Goal: Check status: Check status

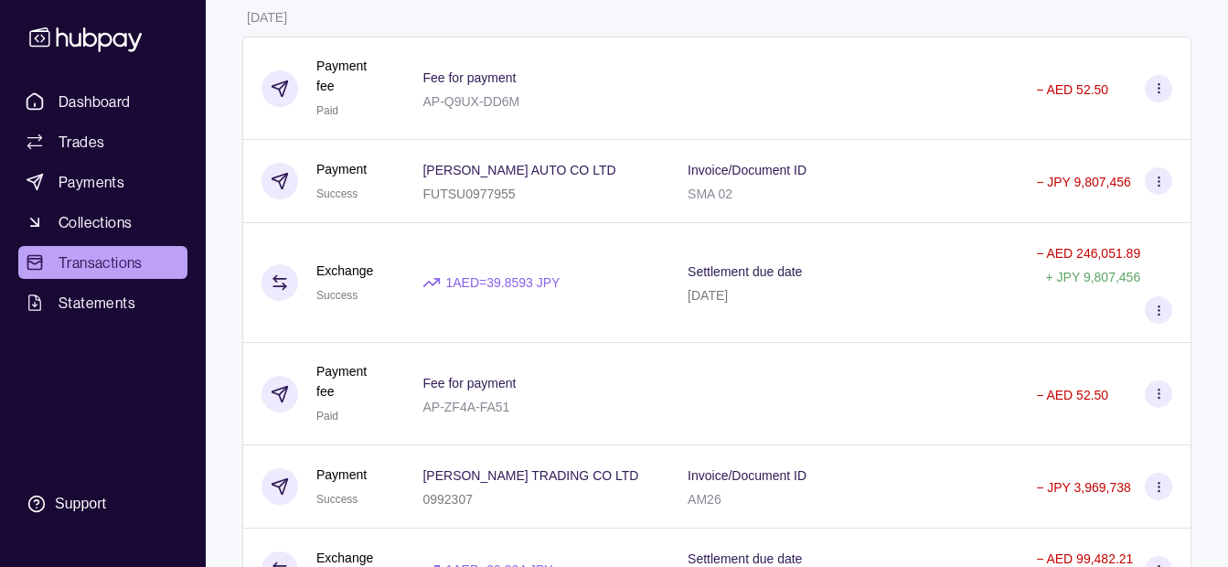
scroll to position [2835, 0]
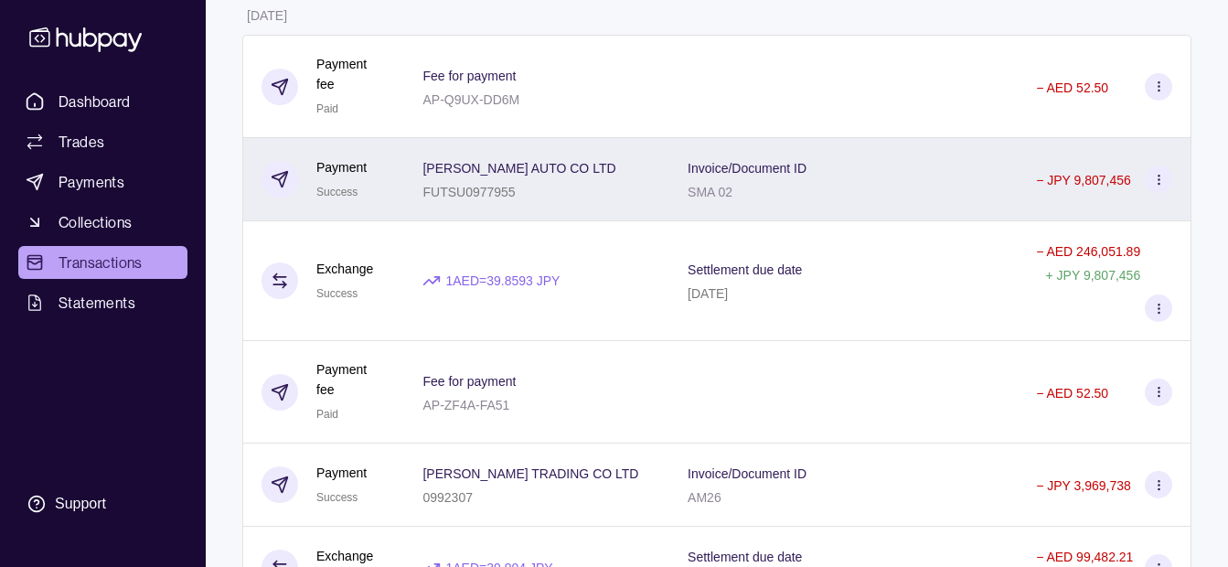
click at [665, 189] on div "SAKAMOTO MENZAI AUTO CO LTD FUTSU0977955" at bounding box center [536, 179] width 265 height 83
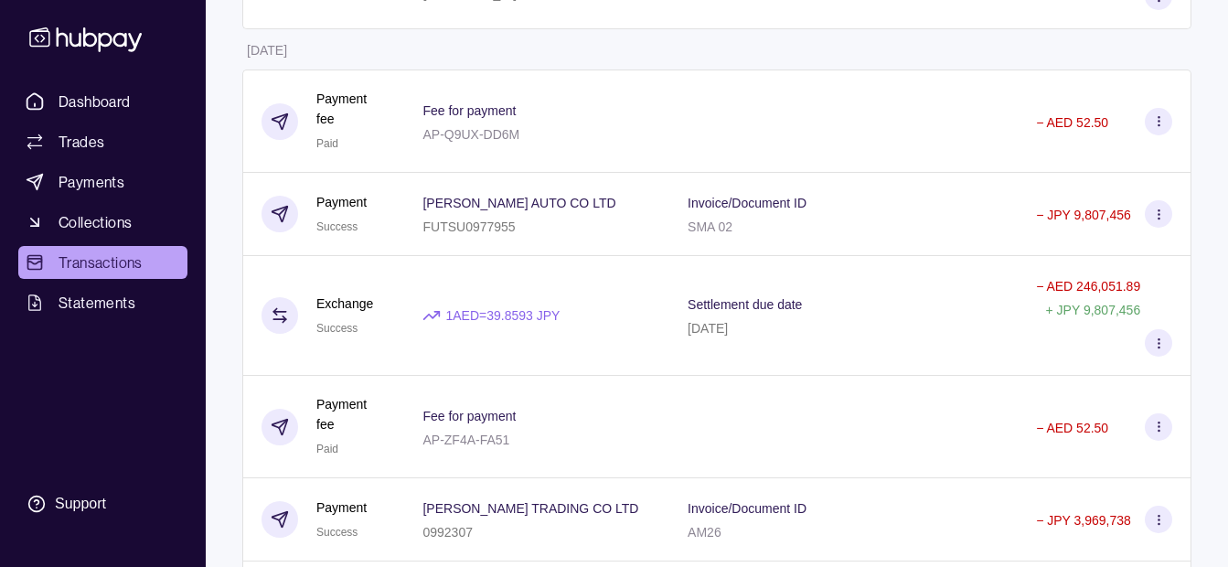
scroll to position [2801, 0]
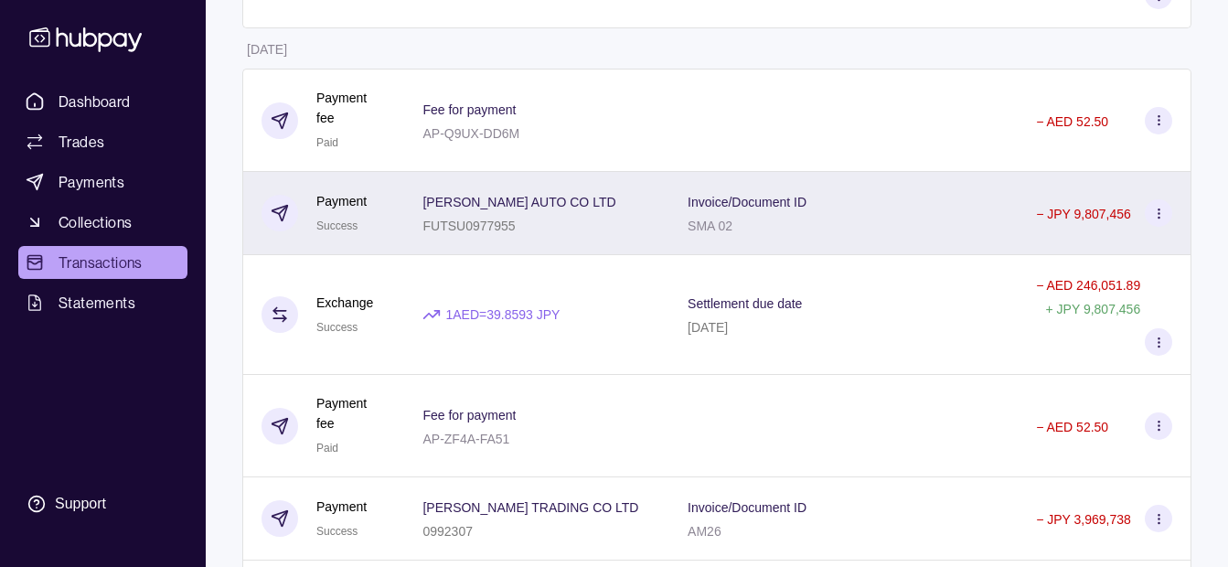
click at [528, 233] on div "FUTSU0977955" at bounding box center [519, 225] width 193 height 22
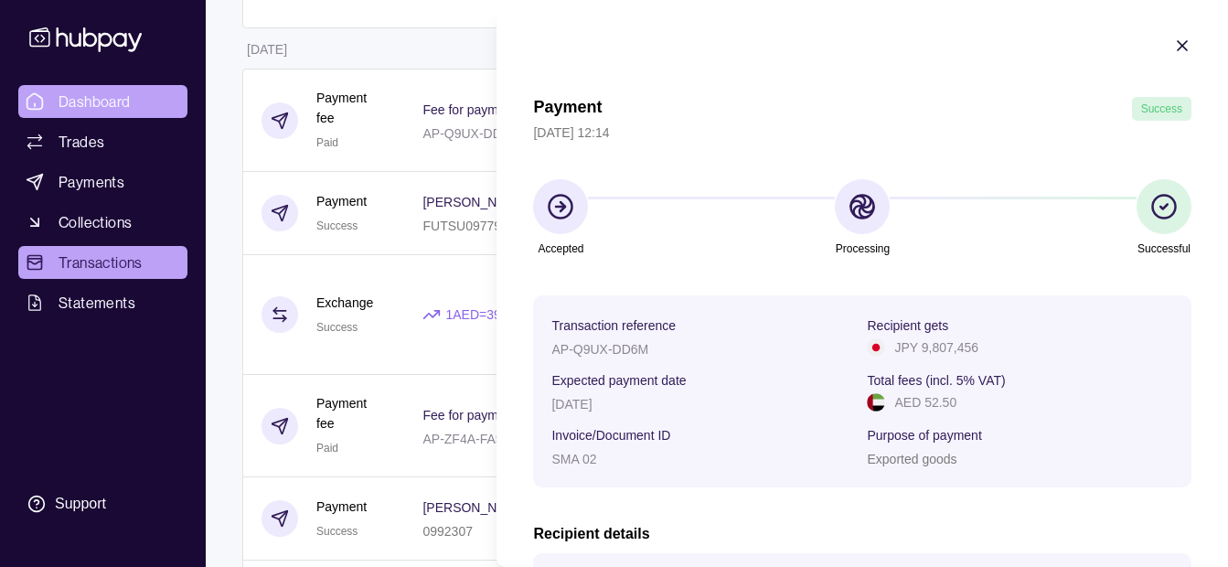
click at [141, 98] on html "Dashboard Trades Payments Collections Transactions Statements Support K Hello, …" at bounding box center [614, 303] width 1228 height 6208
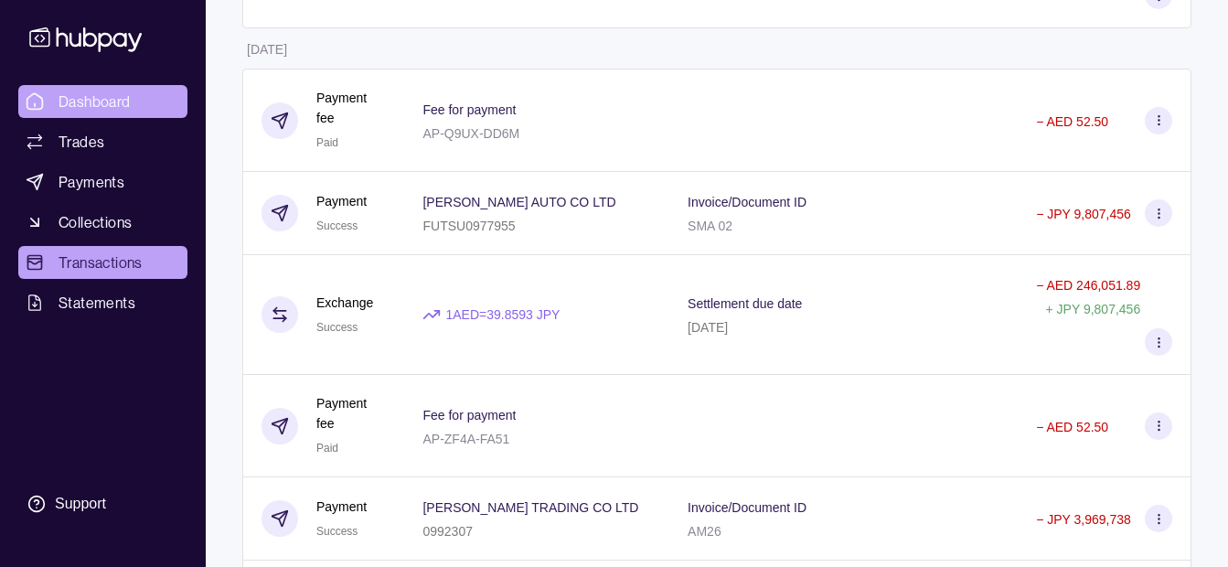
click at [140, 98] on link "Dashboard" at bounding box center [102, 101] width 169 height 33
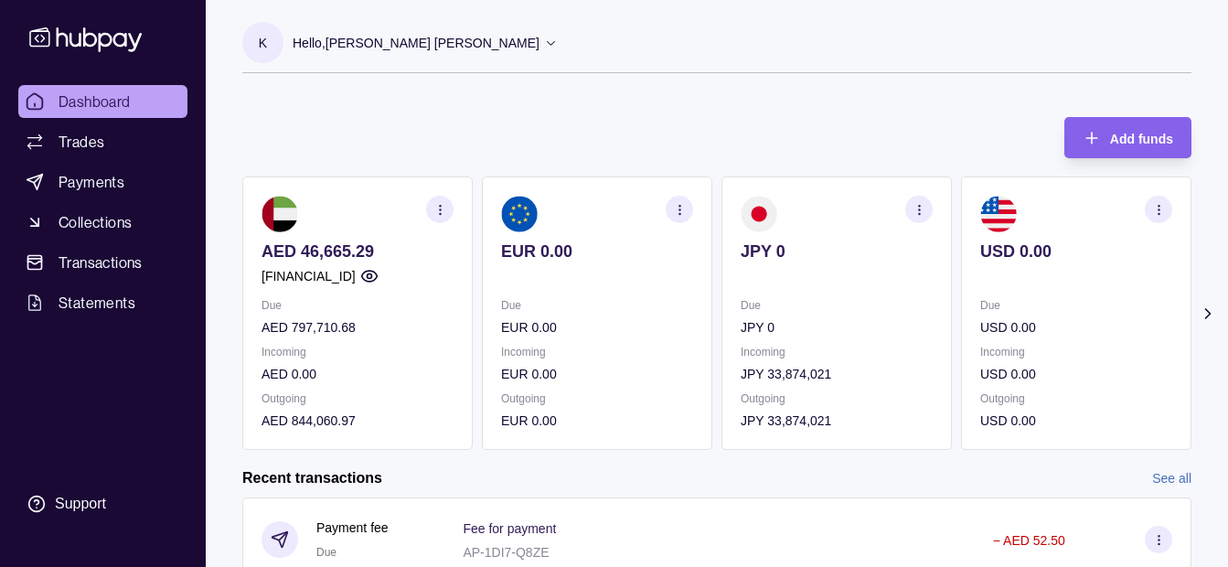
click at [463, 48] on p "Hello, [PERSON_NAME] [PERSON_NAME]" at bounding box center [416, 43] width 247 height 20
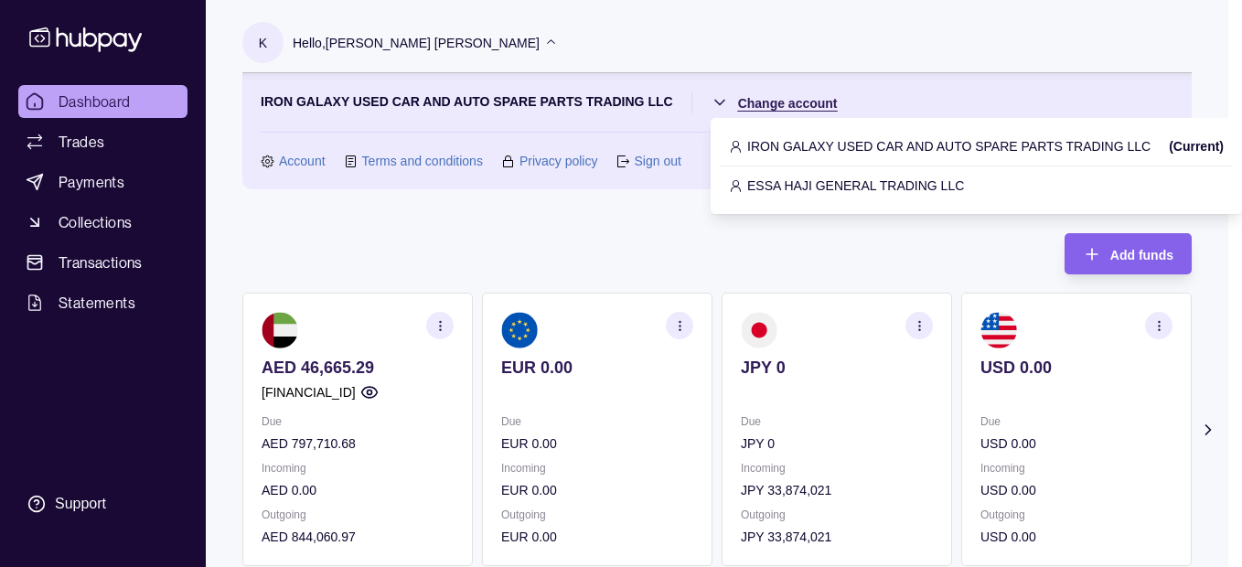
click at [750, 106] on html "Dashboard Trades Payments Collections Transactions Statements Support K Hello, …" at bounding box center [621, 544] width 1242 height 1089
click at [745, 185] on div "ESSA HAJI GENERAL TRADING LLC" at bounding box center [976, 186] width 495 height 20
